Goal: Task Accomplishment & Management: Manage account settings

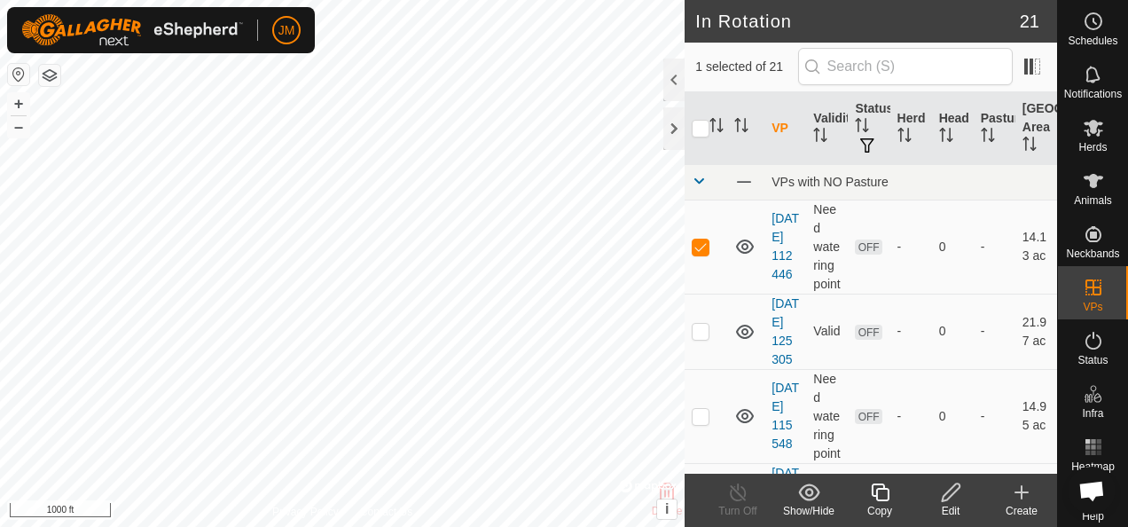
click at [954, 491] on icon at bounding box center [951, 492] width 18 height 18
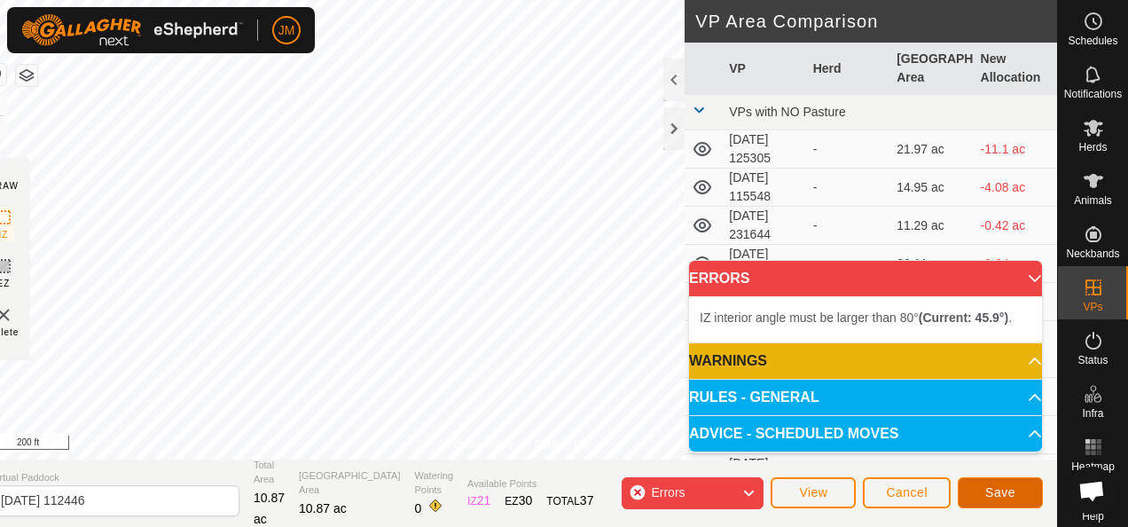
click at [1004, 498] on span "Save" at bounding box center [1000, 492] width 30 height 14
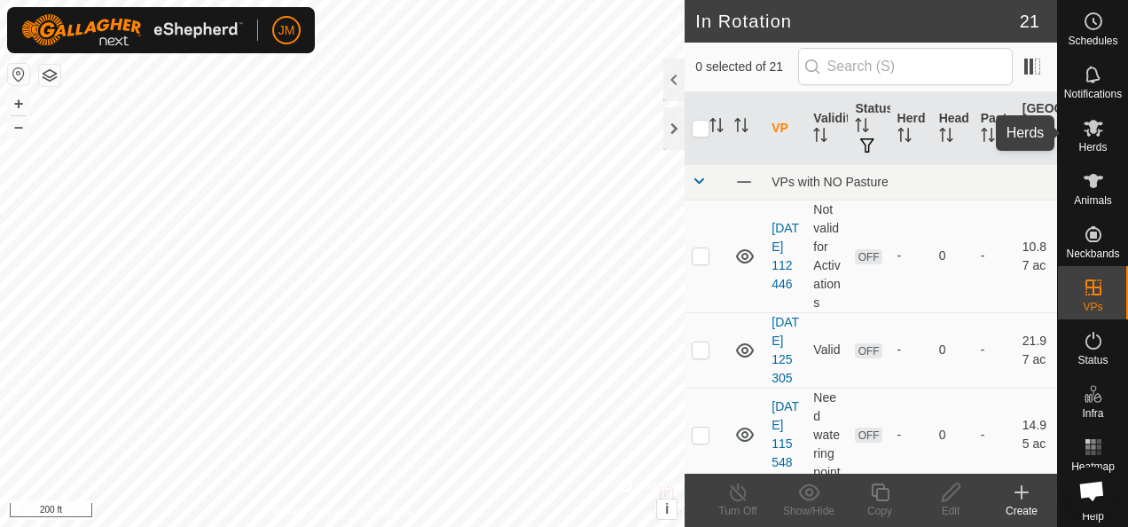
click at [1084, 130] on icon at bounding box center [1094, 128] width 20 height 17
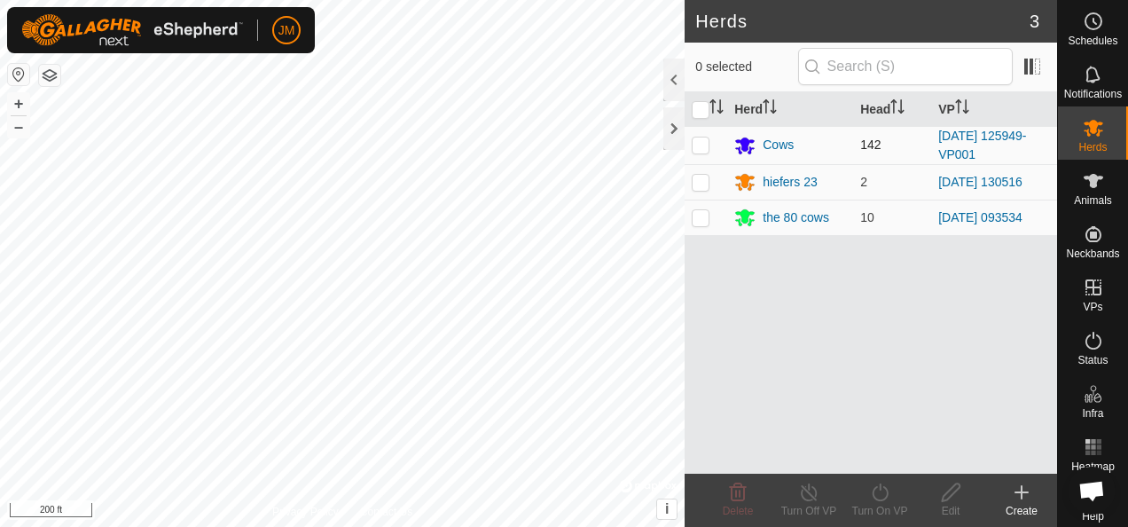
click at [699, 144] on p-checkbox at bounding box center [701, 144] width 18 height 14
checkbox input "true"
click at [887, 491] on icon at bounding box center [880, 492] width 16 height 18
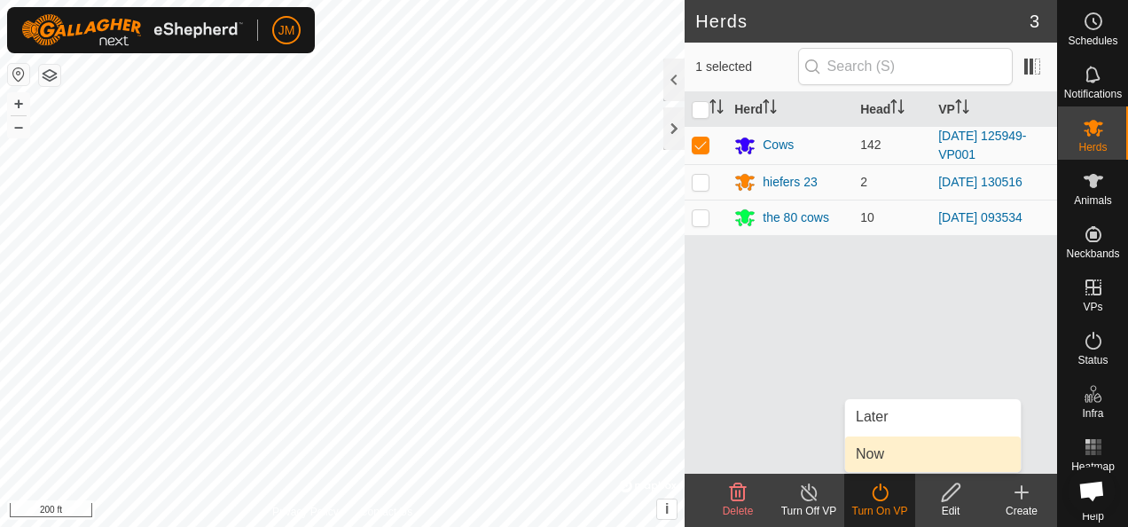
click at [883, 462] on link "Now" at bounding box center [933, 453] width 176 height 35
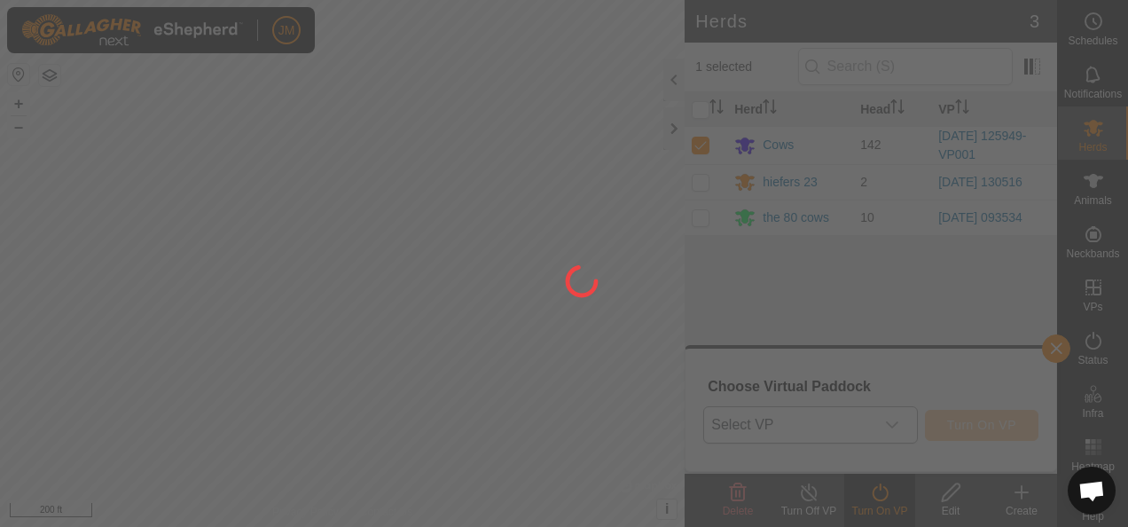
click at [896, 428] on div at bounding box center [564, 263] width 1128 height 527
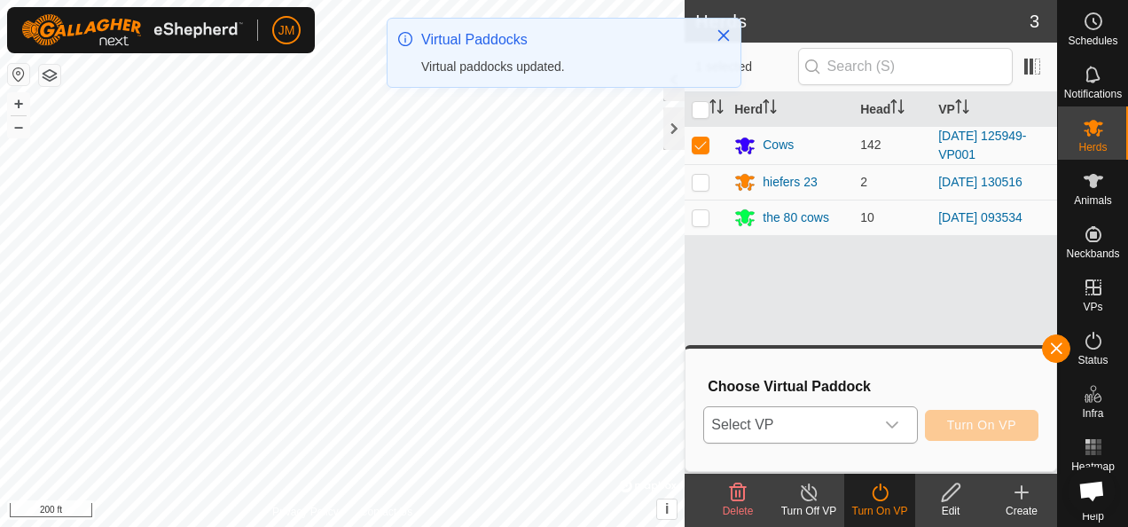
click at [903, 428] on div "dropdown trigger" at bounding box center [892, 424] width 35 height 35
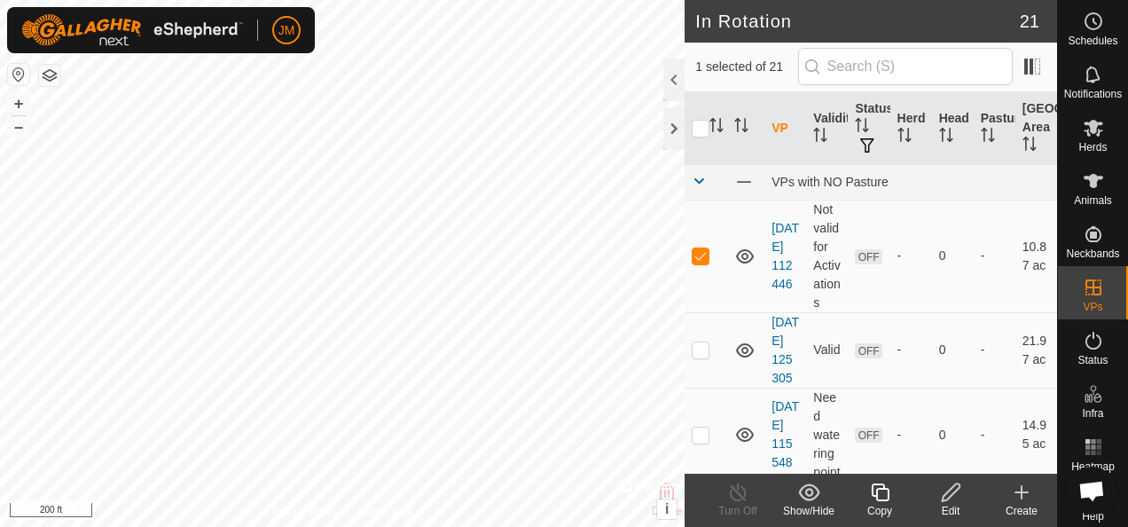
click at [950, 495] on icon at bounding box center [951, 492] width 18 height 18
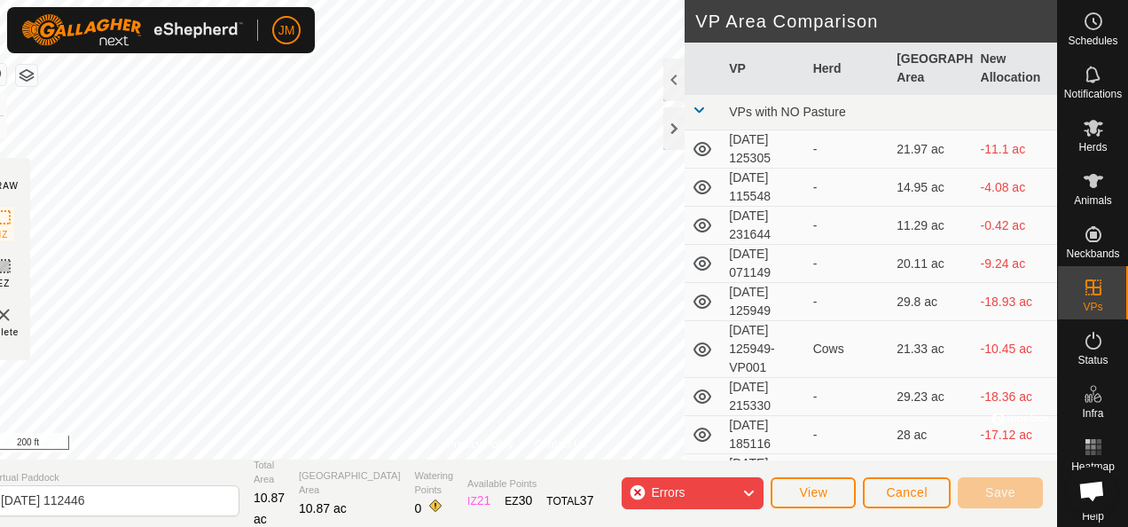
click at [690, 334] on div "Privacy Policy Contact Us [DATE] 112446 Status: OFF Type: Inclusion Zone + – ⇧ …" at bounding box center [517, 263] width 1080 height 527
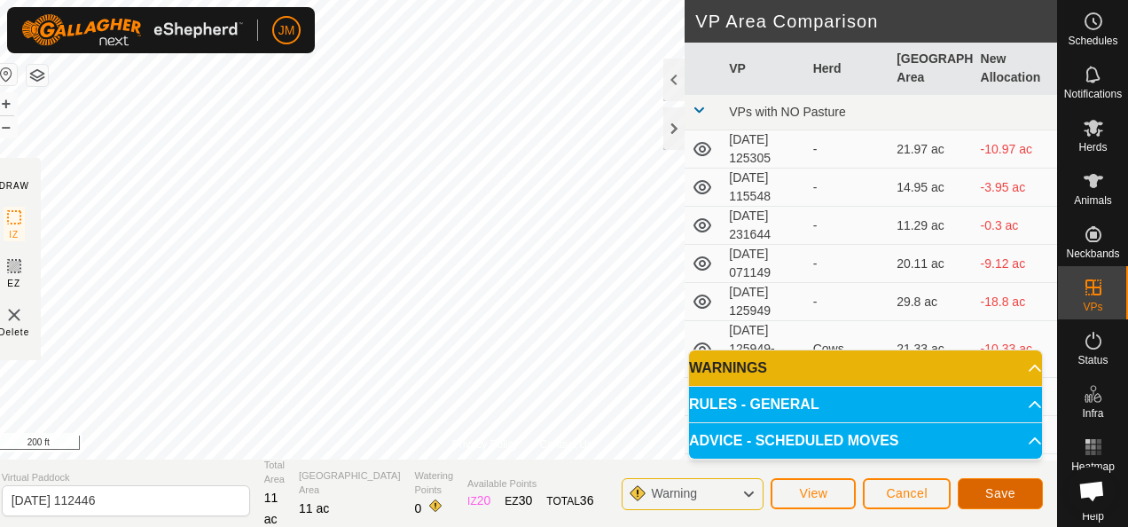
click at [1008, 490] on span "Save" at bounding box center [1000, 493] width 30 height 14
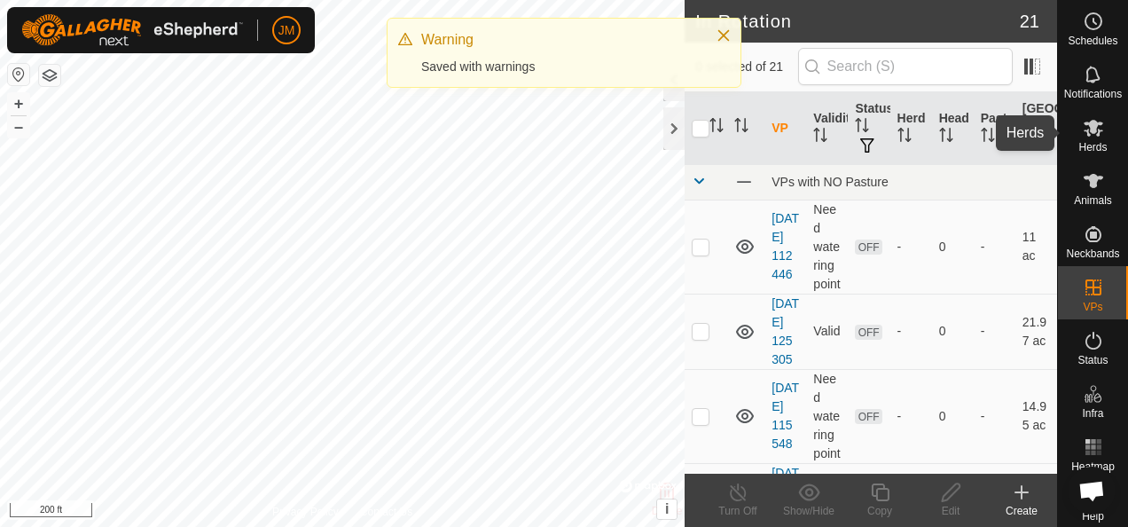
click at [1087, 130] on icon at bounding box center [1094, 128] width 20 height 17
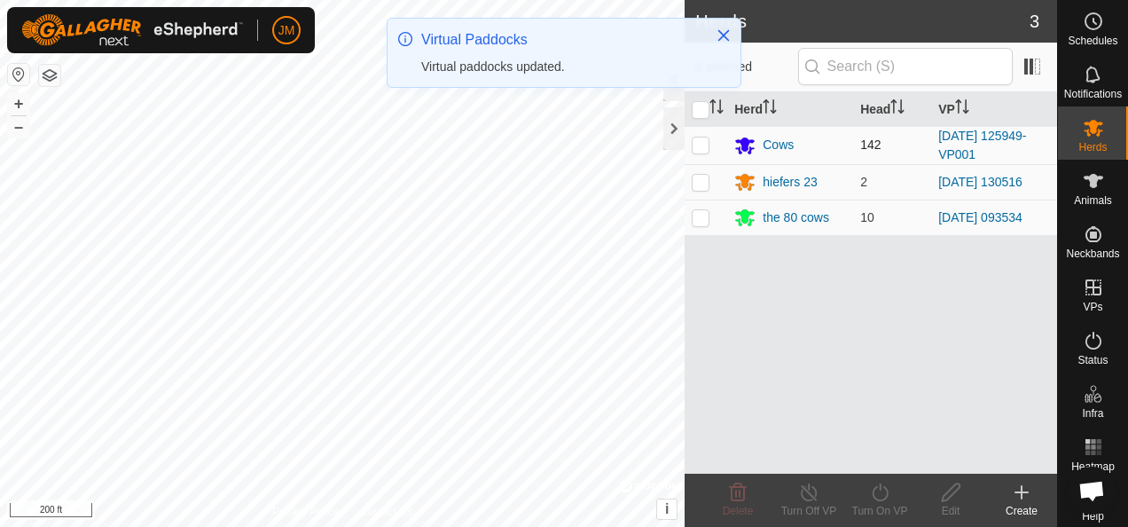
click at [705, 144] on p-checkbox at bounding box center [701, 144] width 18 height 14
checkbox input "true"
click at [891, 491] on turn-on-svg-icon at bounding box center [879, 492] width 71 height 21
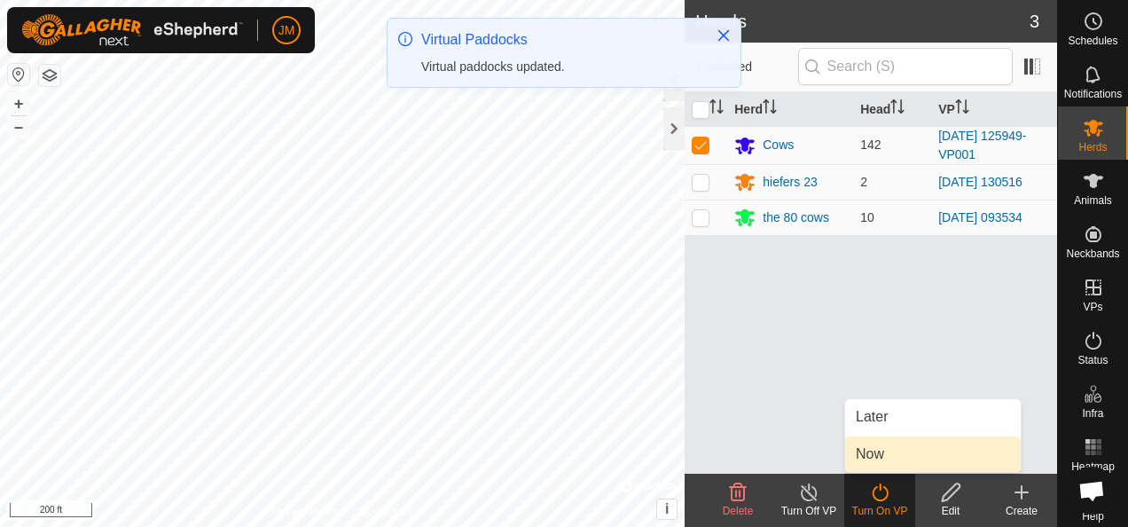
click at [885, 459] on link "Now" at bounding box center [933, 453] width 176 height 35
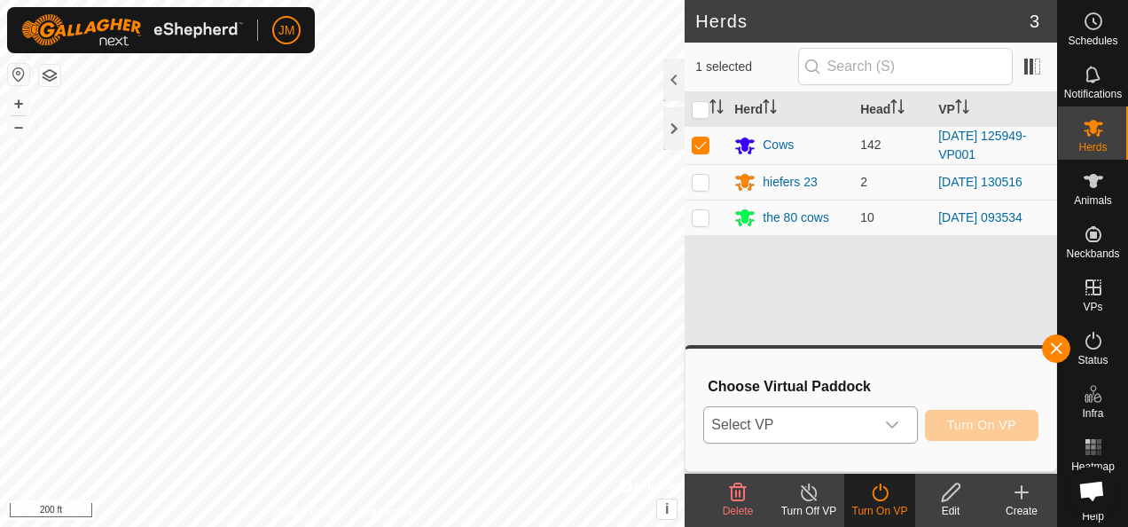
click at [896, 422] on icon "dropdown trigger" at bounding box center [892, 425] width 14 height 14
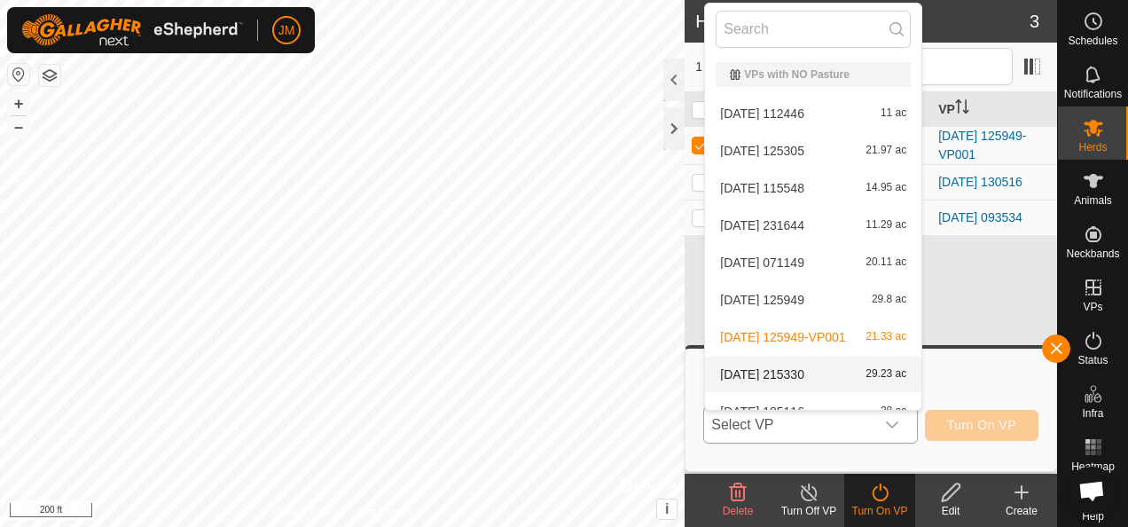
scroll to position [20, 0]
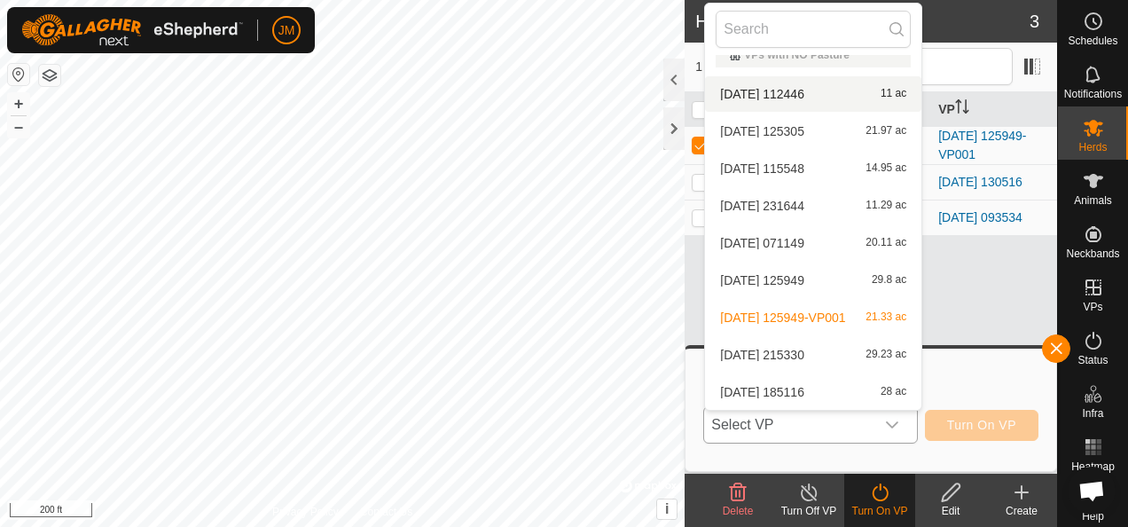
click at [801, 88] on li "[DATE] 112446 11 ac" at bounding box center [813, 93] width 216 height 35
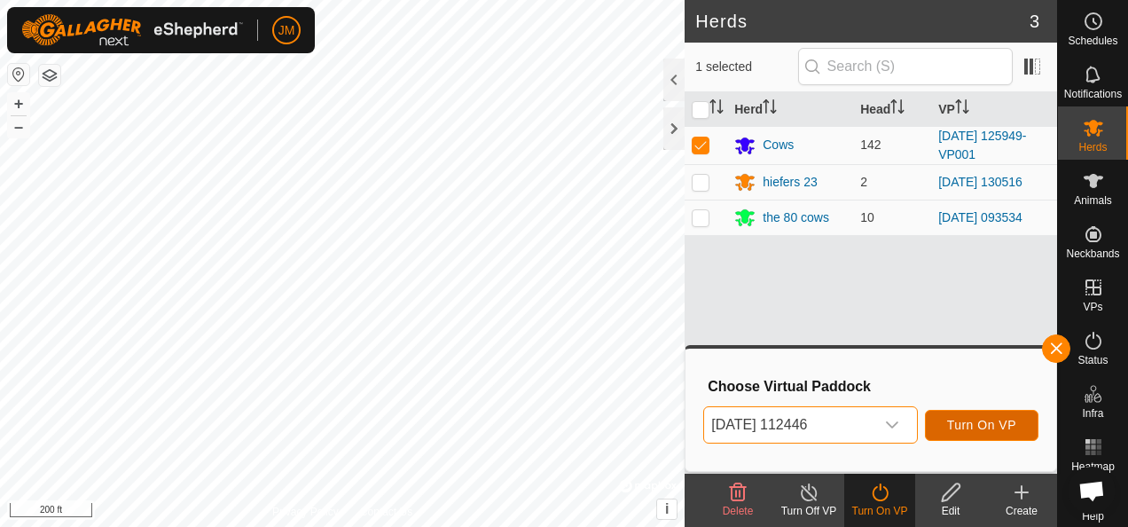
click at [1002, 429] on span "Turn On VP" at bounding box center [981, 425] width 69 height 14
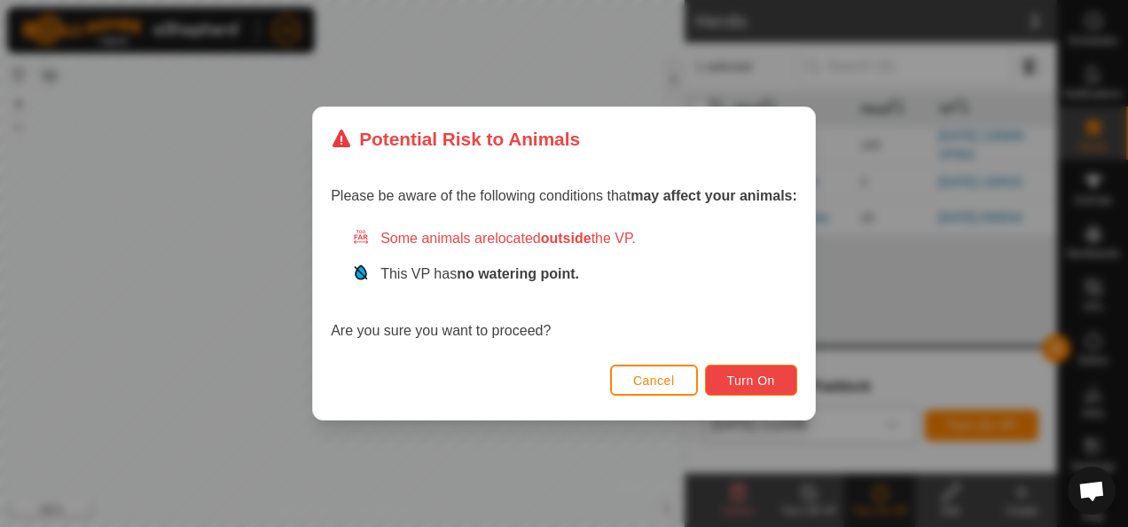
click at [773, 382] on span "Turn On" at bounding box center [751, 380] width 48 height 14
